Goal: Use online tool/utility: Utilize a website feature to perform a specific function

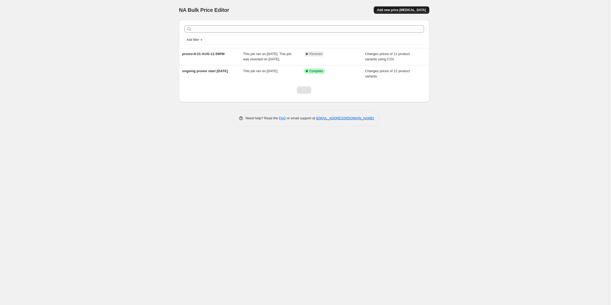
click at [399, 12] on span "Add new price [MEDICAL_DATA]" at bounding box center [401, 10] width 49 height 4
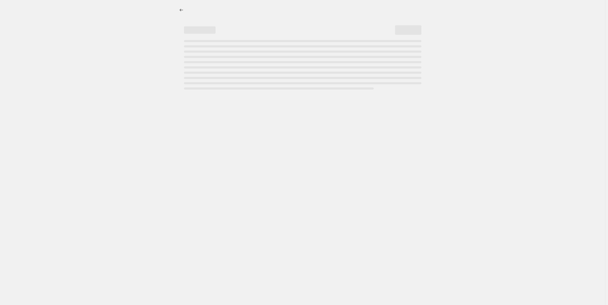
select select "percentage"
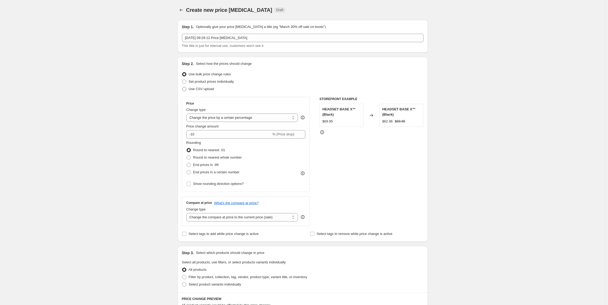
click at [207, 88] on span "Use CSV upload" at bounding box center [201, 89] width 25 height 4
click at [182, 87] on input "Use CSV upload" at bounding box center [182, 87] width 0 height 0
radio input "true"
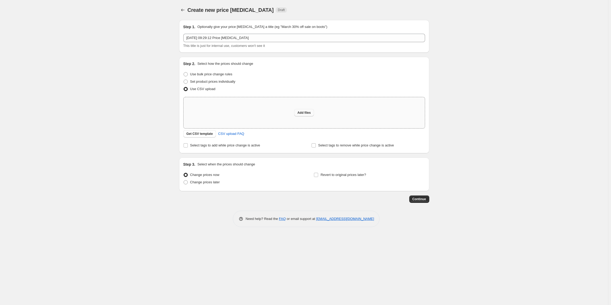
click at [301, 112] on span "Add files" at bounding box center [303, 113] width 13 height 4
type input "C:\fakepath\na-book.csv"
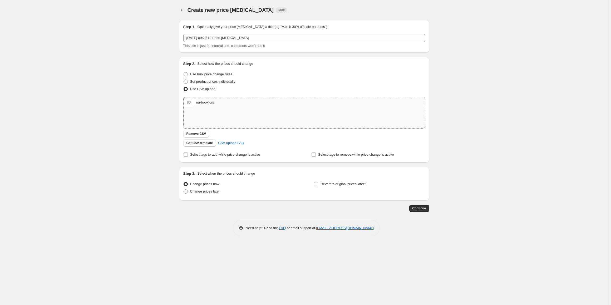
click at [324, 183] on span "Revert to original prices later?" at bounding box center [343, 184] width 46 height 4
click at [318, 183] on input "Revert to original prices later?" at bounding box center [316, 184] width 4 height 4
checkbox input "true"
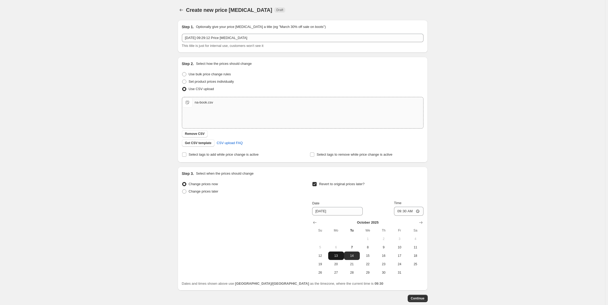
click at [338, 255] on span "13" at bounding box center [336, 256] width 12 height 4
type input "[DATE]"
click at [401, 210] on input "09:30" at bounding box center [408, 211] width 29 height 9
type input "23:59"
click at [417, 298] on span "Continue" at bounding box center [418, 298] width 14 height 4
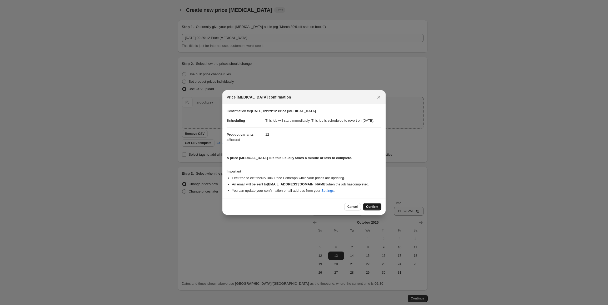
click at [374, 209] on span "Confirm" at bounding box center [372, 207] width 12 height 4
